Goal: Navigation & Orientation: Find specific page/section

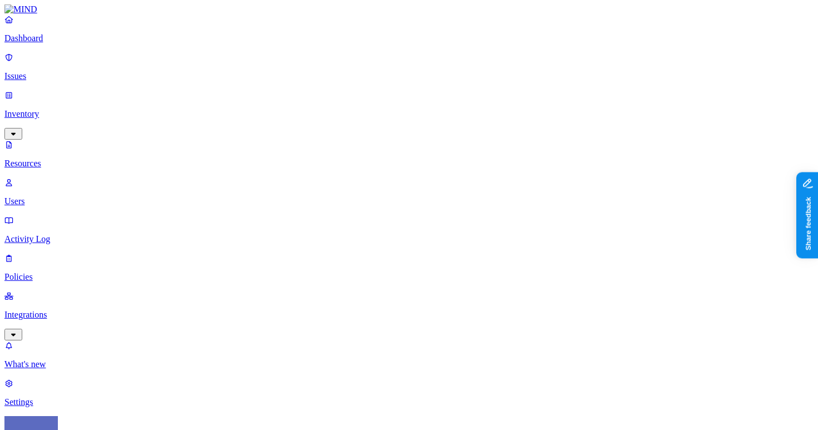
click at [65, 310] on p "Integrations" at bounding box center [408, 315] width 809 height 10
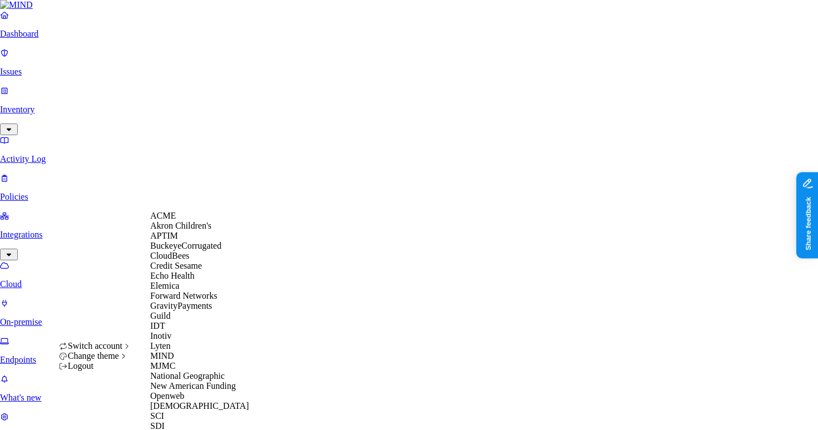
scroll to position [190, 0]
click at [164, 311] on div "Guild" at bounding box center [204, 316] width 108 height 10
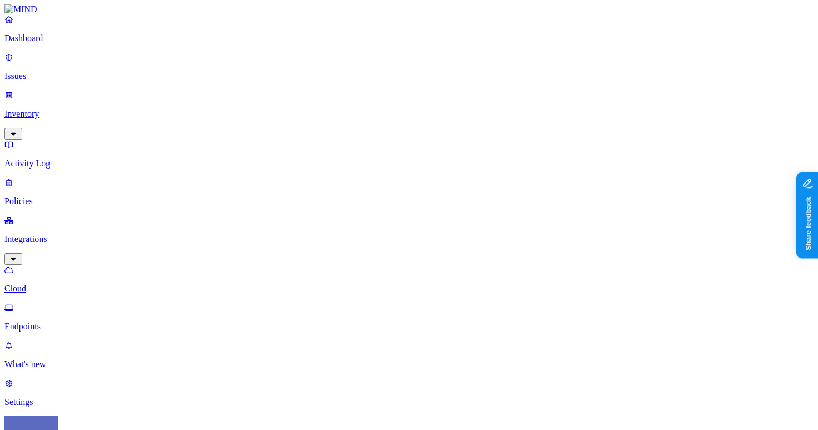
click at [74, 109] on p "Inventory" at bounding box center [408, 114] width 809 height 10
